Goal: Information Seeking & Learning: Learn about a topic

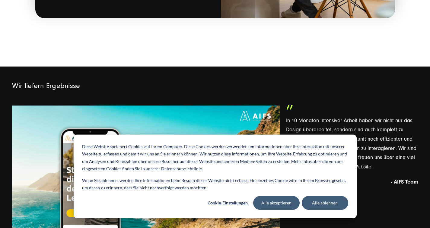
scroll to position [1348, 0]
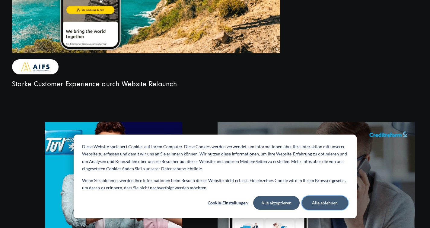
click at [321, 202] on button "Alle ablehnen" at bounding box center [325, 203] width 46 height 14
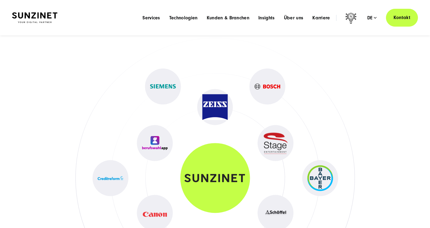
scroll to position [2203, 0]
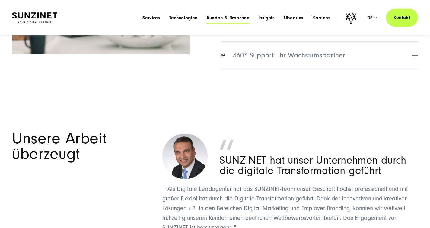
click at [216, 21] on span "Kunden & Branchen" at bounding box center [228, 18] width 43 height 6
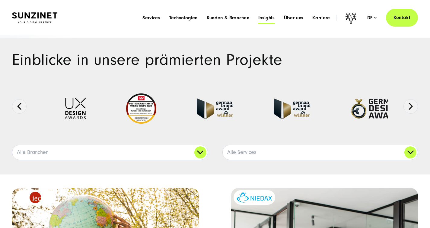
click at [258, 20] on span "Insights" at bounding box center [266, 18] width 17 height 6
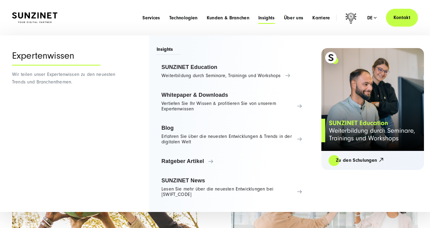
scroll to position [117, 0]
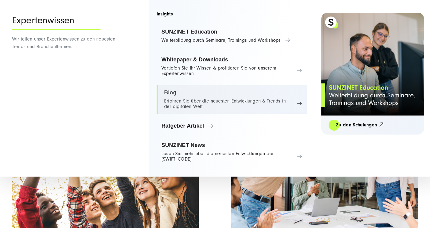
click at [220, 107] on link "Blog Erfahren Sie über die neuesten Entwicklungen & Trends in der digitalen Welt" at bounding box center [232, 99] width 150 height 28
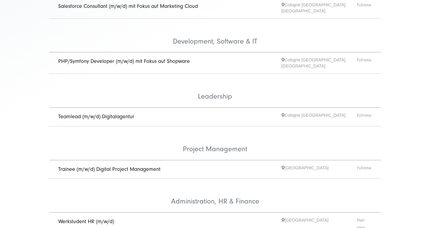
scroll to position [225, 0]
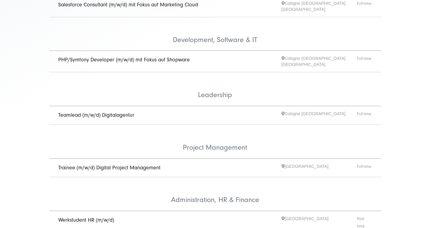
click at [133, 118] on link "Teamlead (m/w/d) Digitalagentur" at bounding box center [96, 115] width 76 height 6
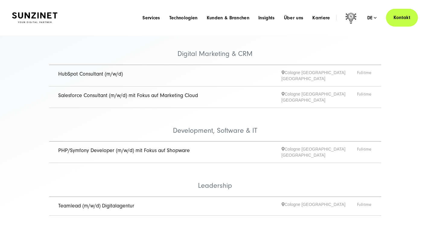
scroll to position [27, 0]
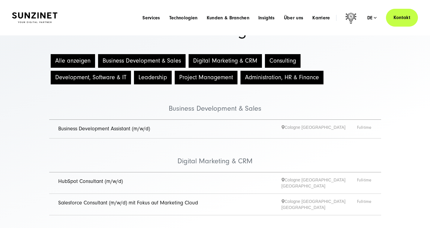
click at [274, 68] on button "Consulting" at bounding box center [283, 61] width 36 height 14
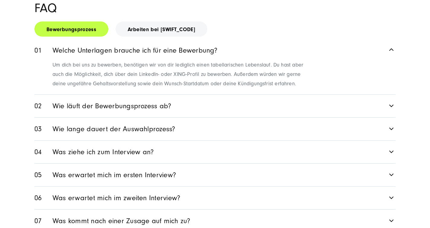
scroll to position [482, 0]
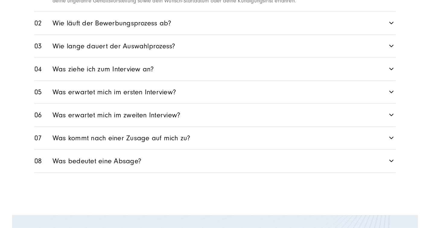
click at [211, 80] on link "Was ziehe ich zum Interview an?" at bounding box center [214, 69] width 361 height 23
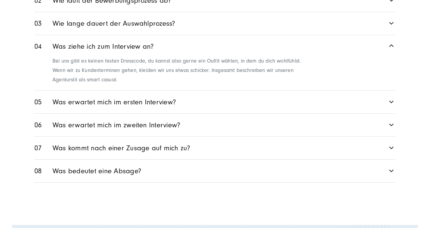
scroll to position [502, 0]
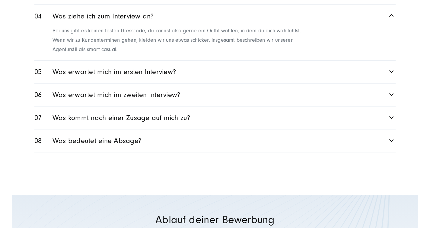
click at [216, 83] on link "Was erwartet mich im ersten Interview?" at bounding box center [214, 71] width 361 height 23
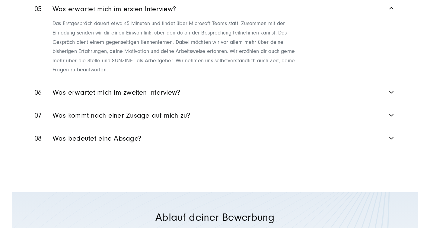
scroll to position [537, 0]
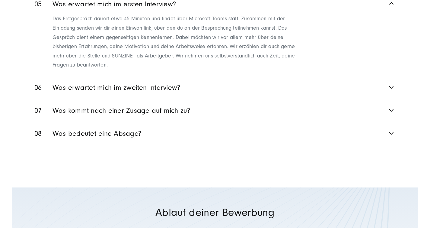
click at [217, 98] on link "Was erwartet mich im zweiten Interview?" at bounding box center [214, 87] width 361 height 23
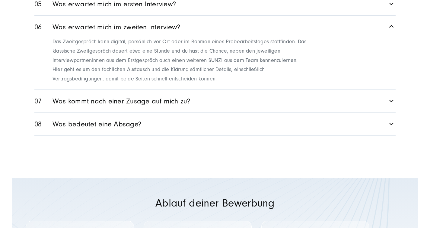
click at [197, 135] on link "Was bedeutet eine Absage?" at bounding box center [214, 124] width 361 height 23
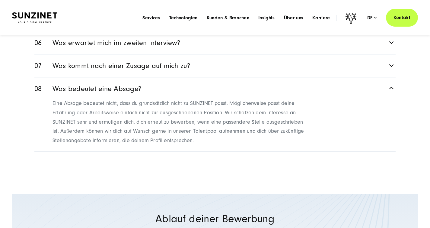
scroll to position [445, 0]
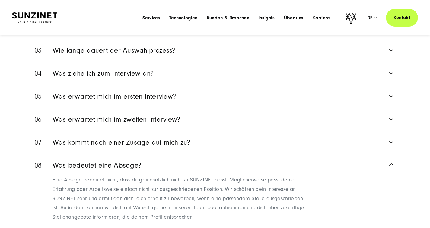
click at [217, 62] on link "Wie lange dauert der Auswahlprozess?" at bounding box center [214, 50] width 361 height 23
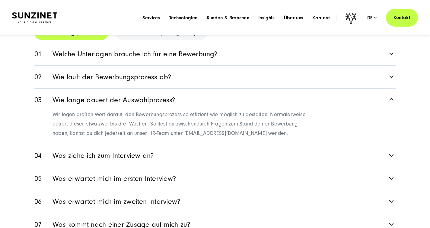
scroll to position [351, 0]
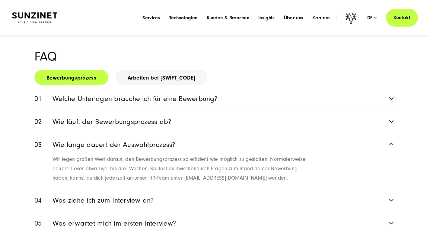
click at [189, 133] on link "Wie läuft der Bewerbungsprozess ab?" at bounding box center [214, 121] width 361 height 23
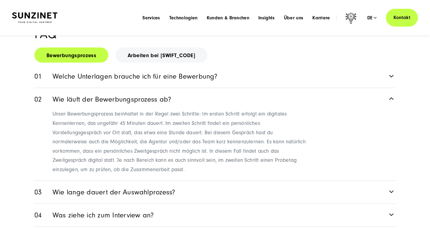
scroll to position [310, 0]
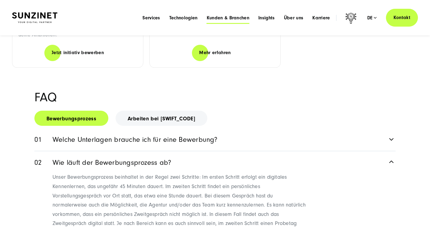
click at [207, 21] on span "Kunden & Branchen" at bounding box center [228, 18] width 43 height 6
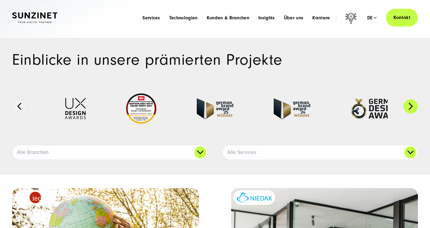
click at [412, 114] on button "Next" at bounding box center [411, 106] width 14 height 14
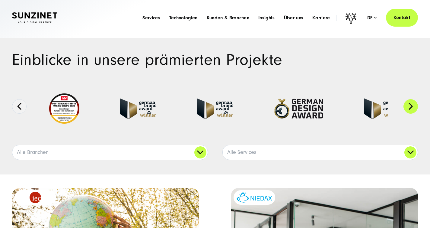
click at [412, 114] on button "Next" at bounding box center [411, 106] width 14 height 14
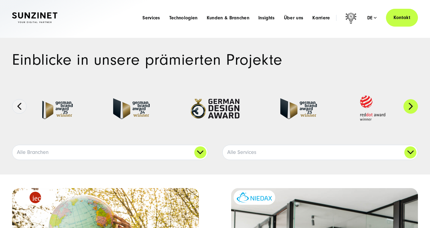
click at [413, 114] on button "Next" at bounding box center [411, 106] width 14 height 14
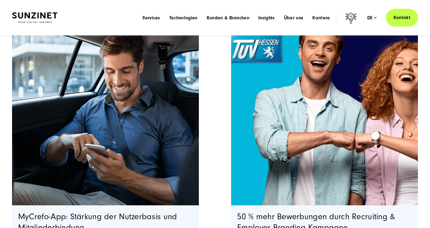
scroll to position [1437, 0]
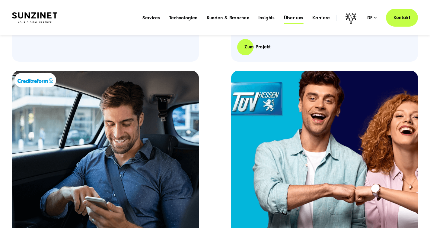
click at [285, 21] on span "Über uns" at bounding box center [294, 18] width 20 height 6
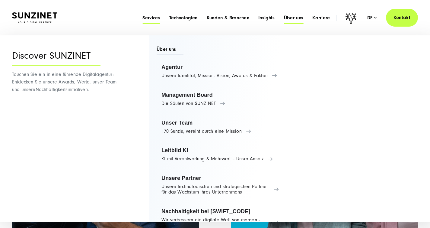
click at [143, 21] on span "Services" at bounding box center [152, 18] width 18 height 6
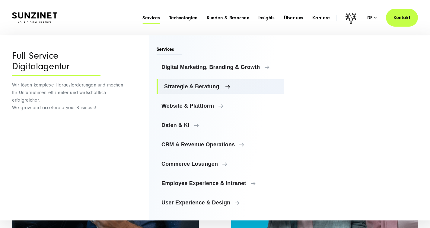
click at [228, 89] on span "Strategie & Beratung" at bounding box center [221, 86] width 115 height 6
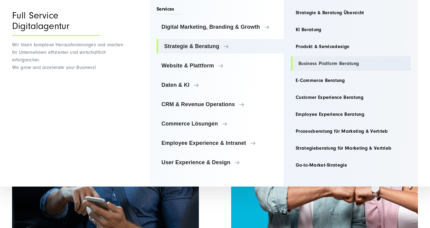
scroll to position [1482, 0]
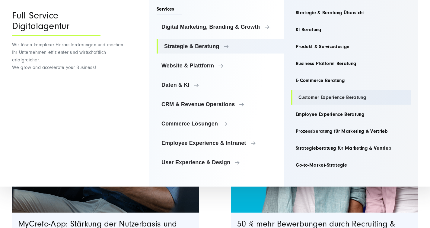
click at [369, 96] on link "Customer Experience Beratung" at bounding box center [351, 97] width 120 height 14
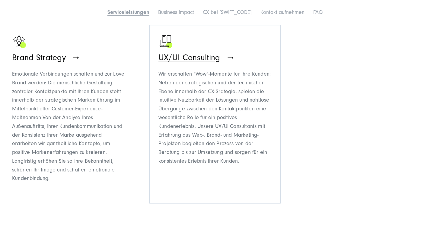
scroll to position [592, 0]
